Goal: Information Seeking & Learning: Find specific fact

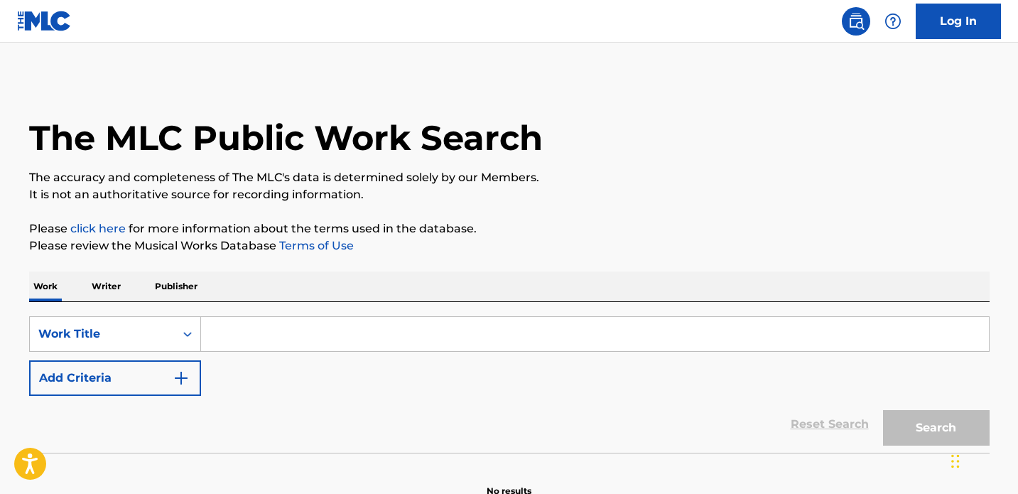
click at [609, 333] on input "Search Form" at bounding box center [595, 334] width 788 height 34
paste input "[PERSON_NAME] ON TOP"
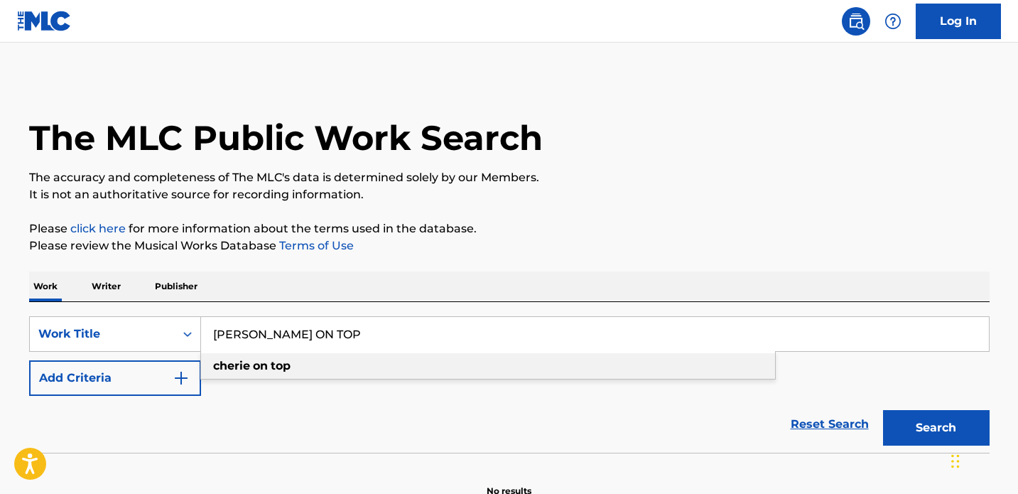
type input "[PERSON_NAME] ON TOP"
click at [277, 363] on strong "top" at bounding box center [281, 365] width 20 height 13
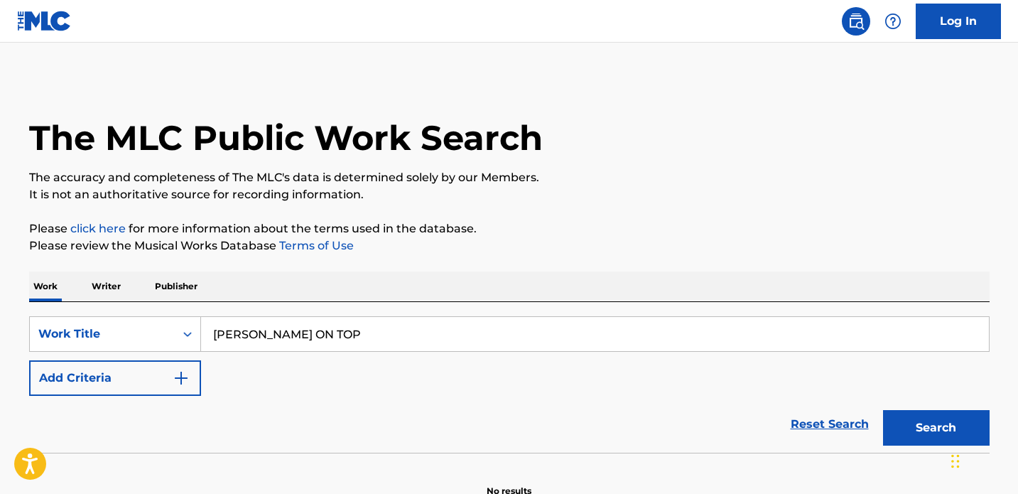
click at [938, 433] on button "Search" at bounding box center [936, 428] width 107 height 36
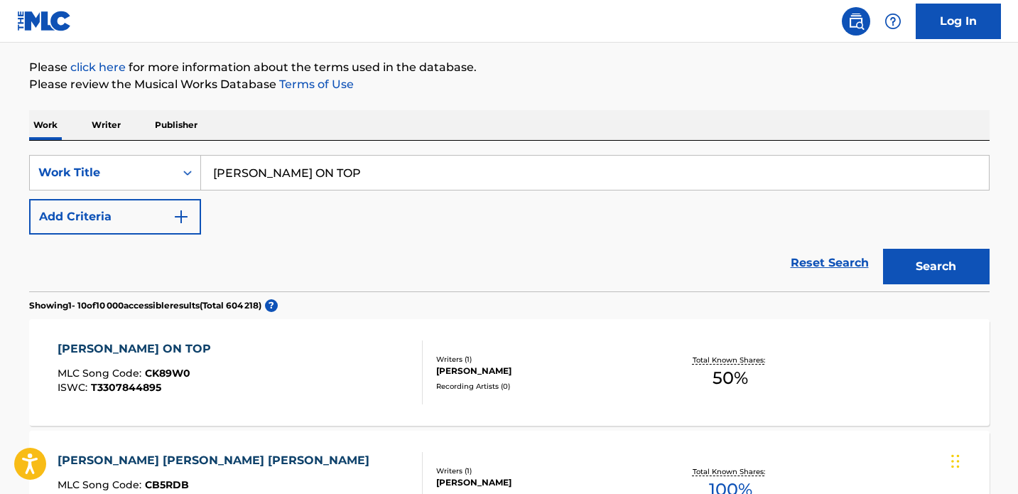
scroll to position [255, 0]
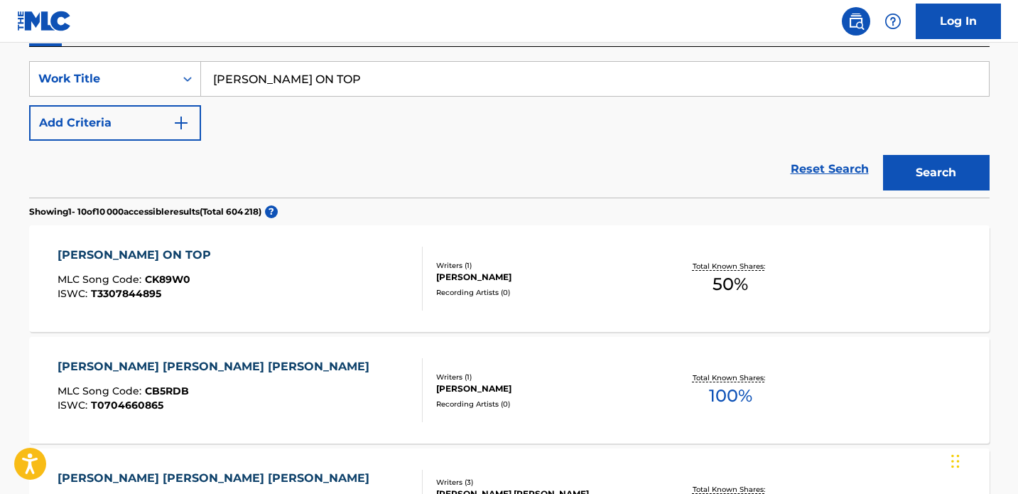
click at [517, 279] on div "[PERSON_NAME]" at bounding box center [543, 277] width 215 height 13
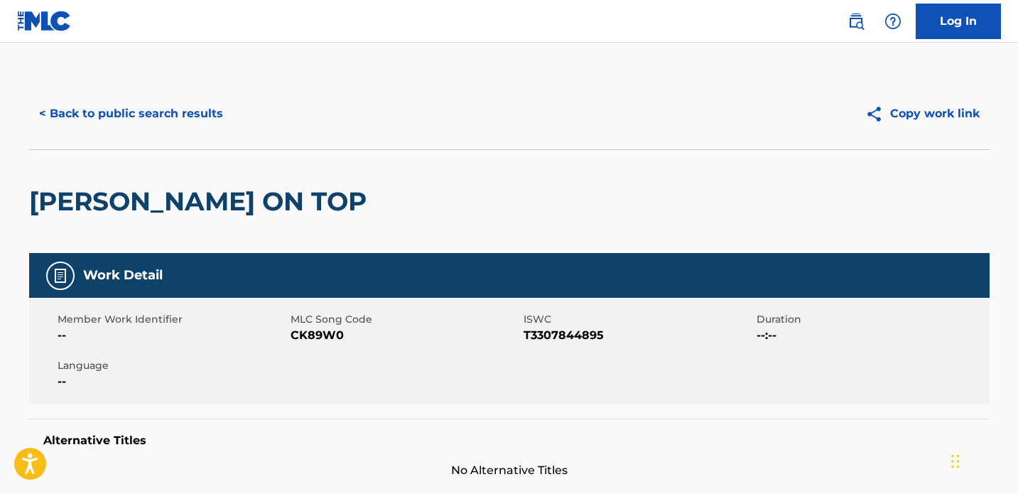
click at [166, 117] on button "< Back to public search results" at bounding box center [131, 114] width 204 height 36
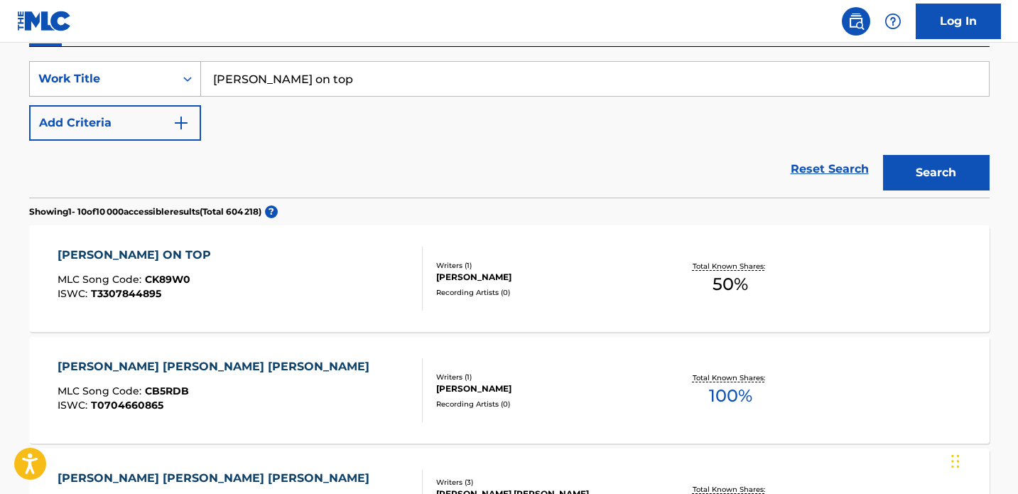
drag, startPoint x: 296, startPoint y: 83, endPoint x: 157, endPoint y: 80, distance: 139.3
click at [157, 80] on div "SearchWithCriteriad1b7046d-eb70-4367-9507-6241e20983cf Work Title [PERSON_NAME]…" at bounding box center [509, 79] width 960 height 36
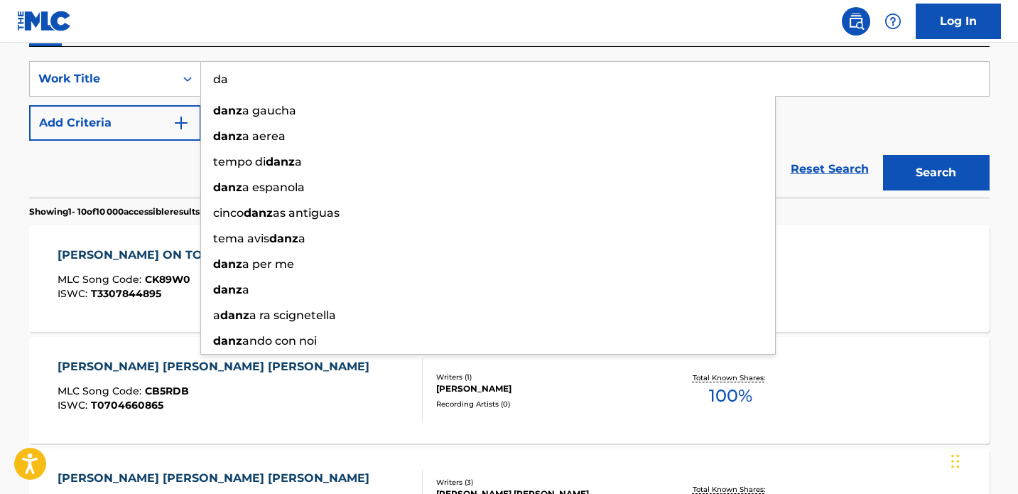
type input "d"
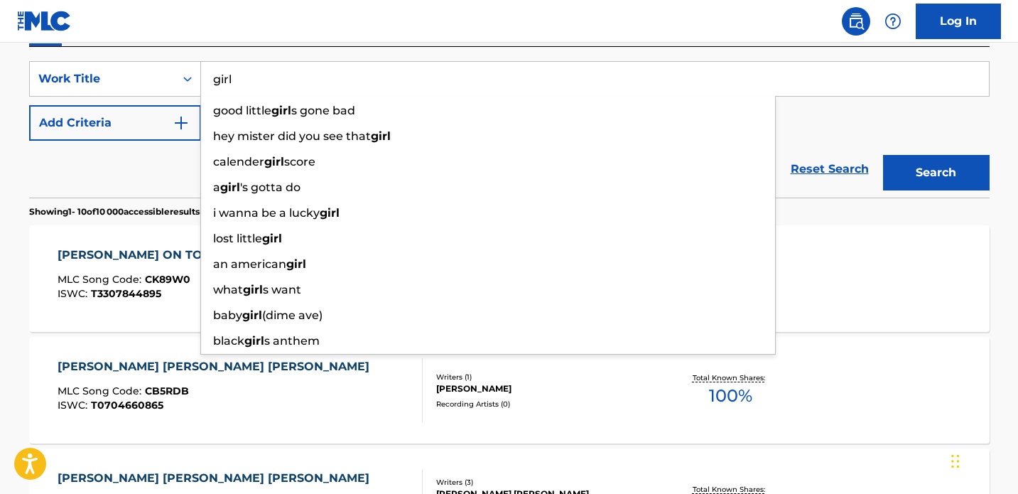
type input "girl"
click at [936, 173] on button "Search" at bounding box center [936, 173] width 107 height 36
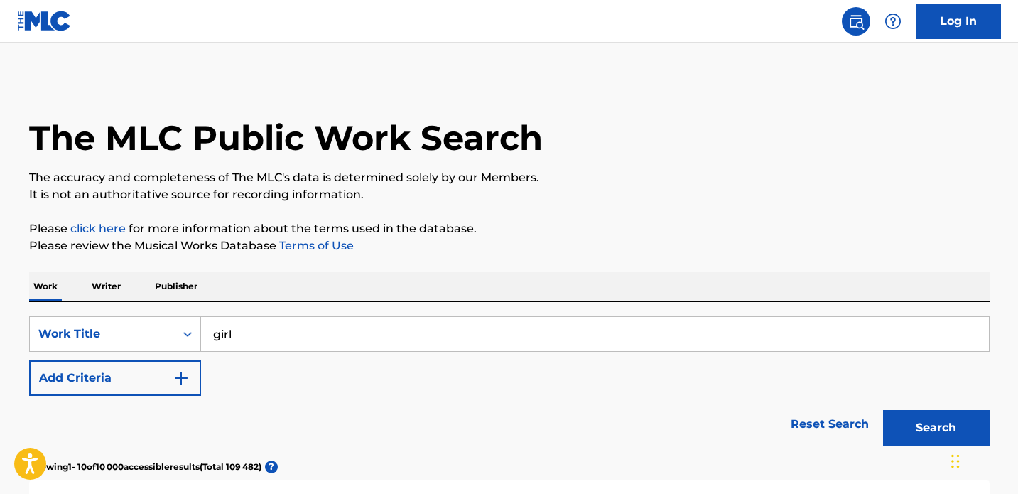
scroll to position [0, 0]
click at [142, 388] on button "Add Criteria" at bounding box center [115, 378] width 172 height 36
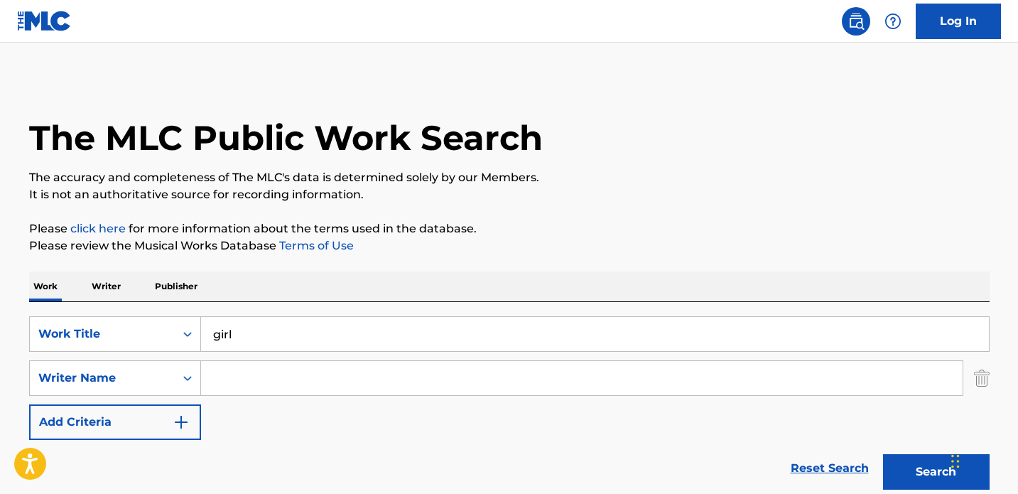
click at [269, 368] on input "Search Form" at bounding box center [582, 378] width 762 height 34
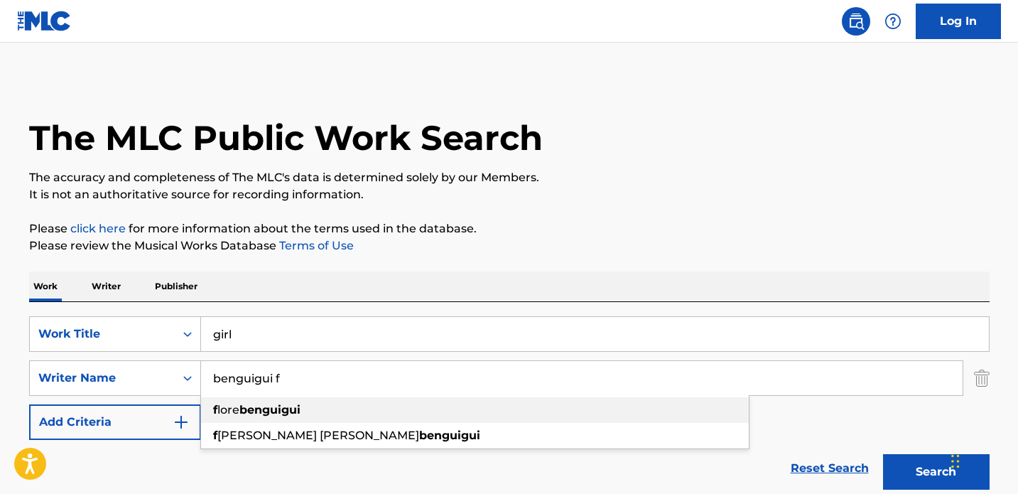
click at [262, 407] on strong "benguigui" at bounding box center [269, 409] width 61 height 13
type input "[PERSON_NAME]"
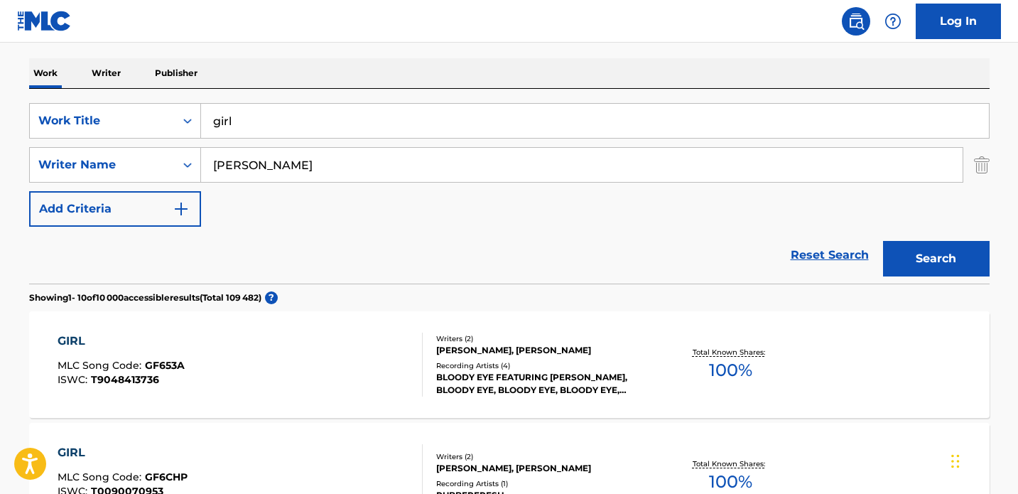
click at [914, 261] on button "Search" at bounding box center [936, 259] width 107 height 36
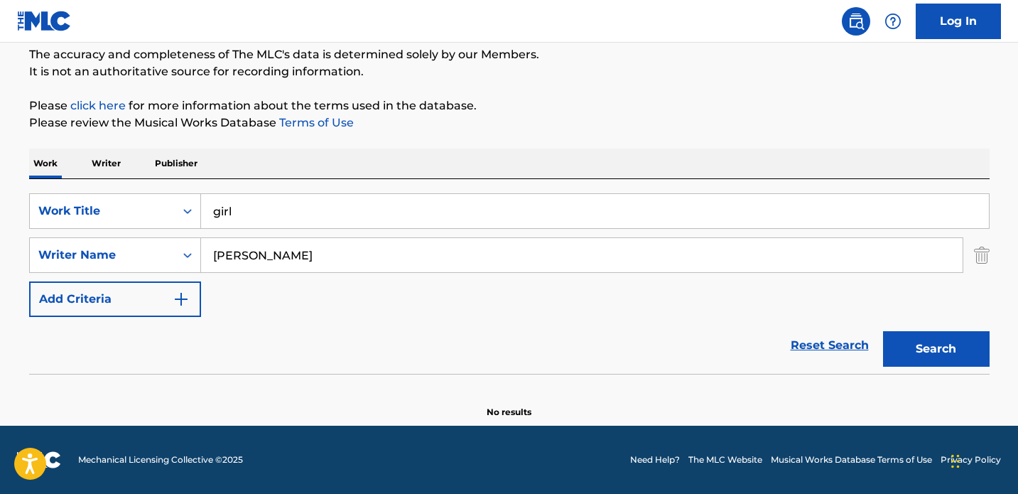
scroll to position [122, 0]
